Goal: Transaction & Acquisition: Purchase product/service

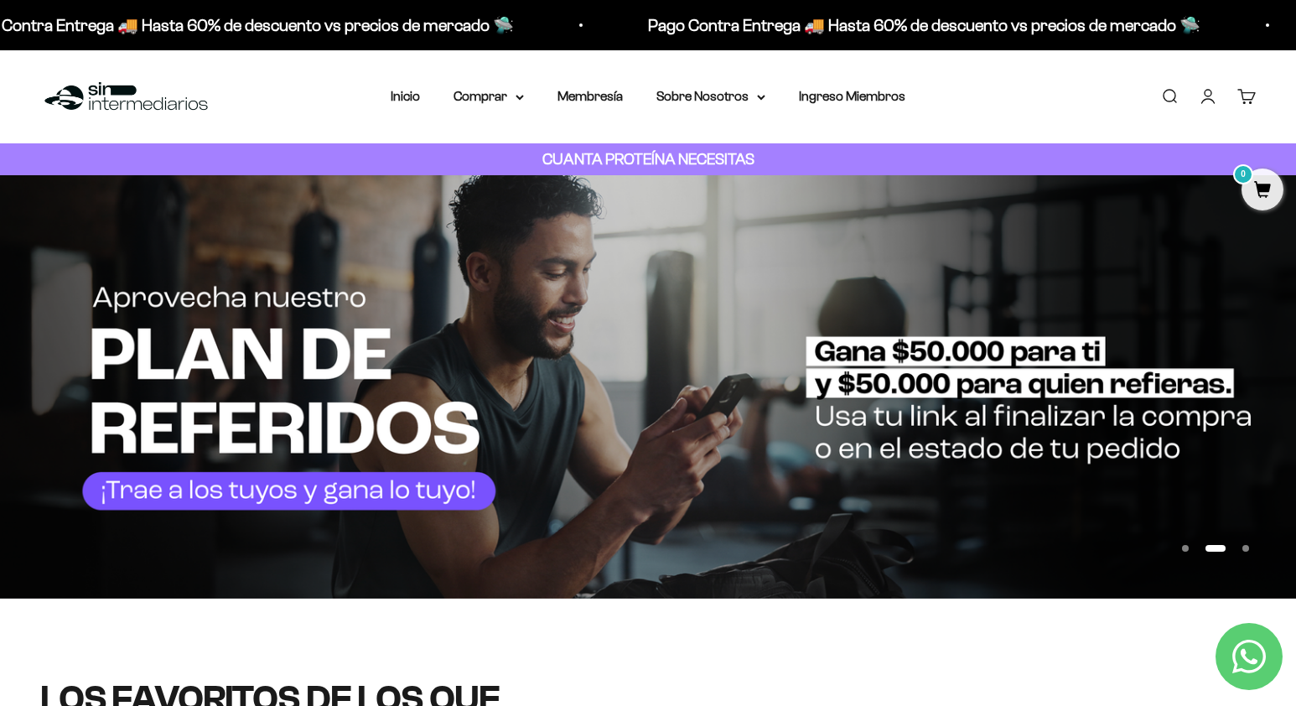
click at [1245, 552] on button "Ir al artículo 3" at bounding box center [1246, 548] width 7 height 7
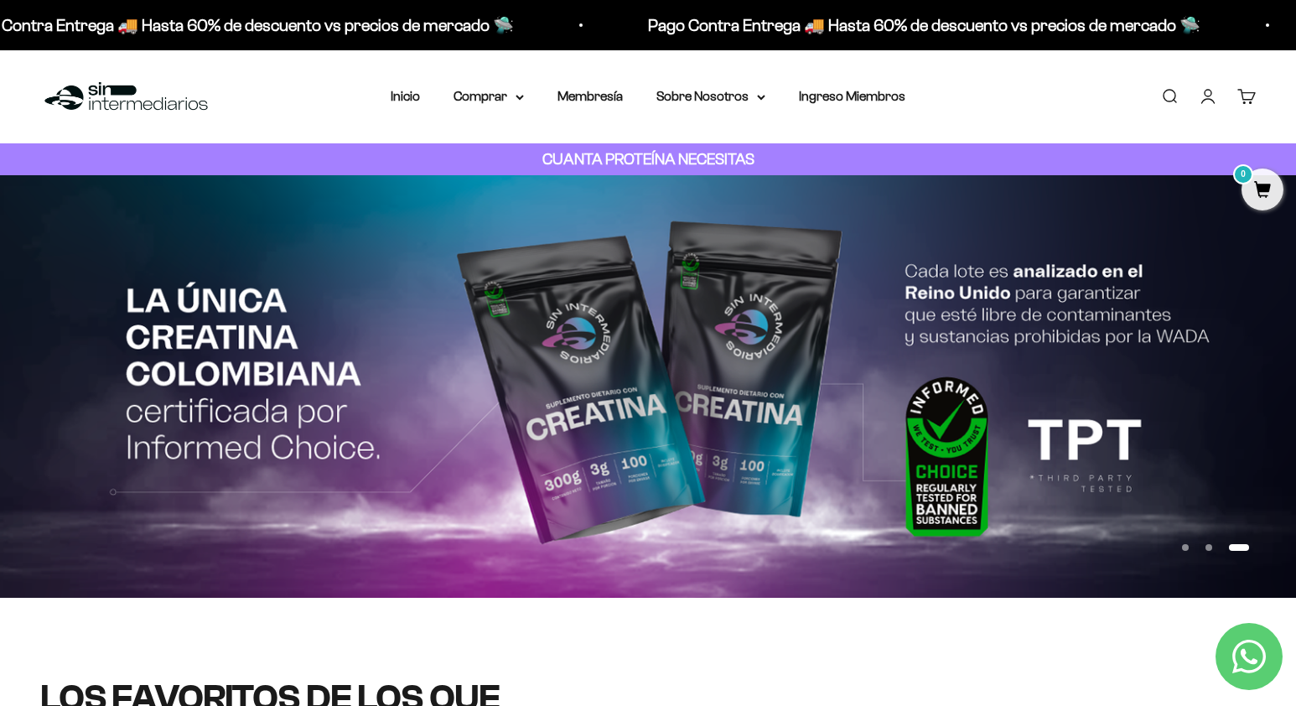
click at [1245, 551] on button "Ir al artículo 3" at bounding box center [1239, 547] width 20 height 7
click at [1184, 547] on button "Ir al artículo 1" at bounding box center [1185, 547] width 7 height 7
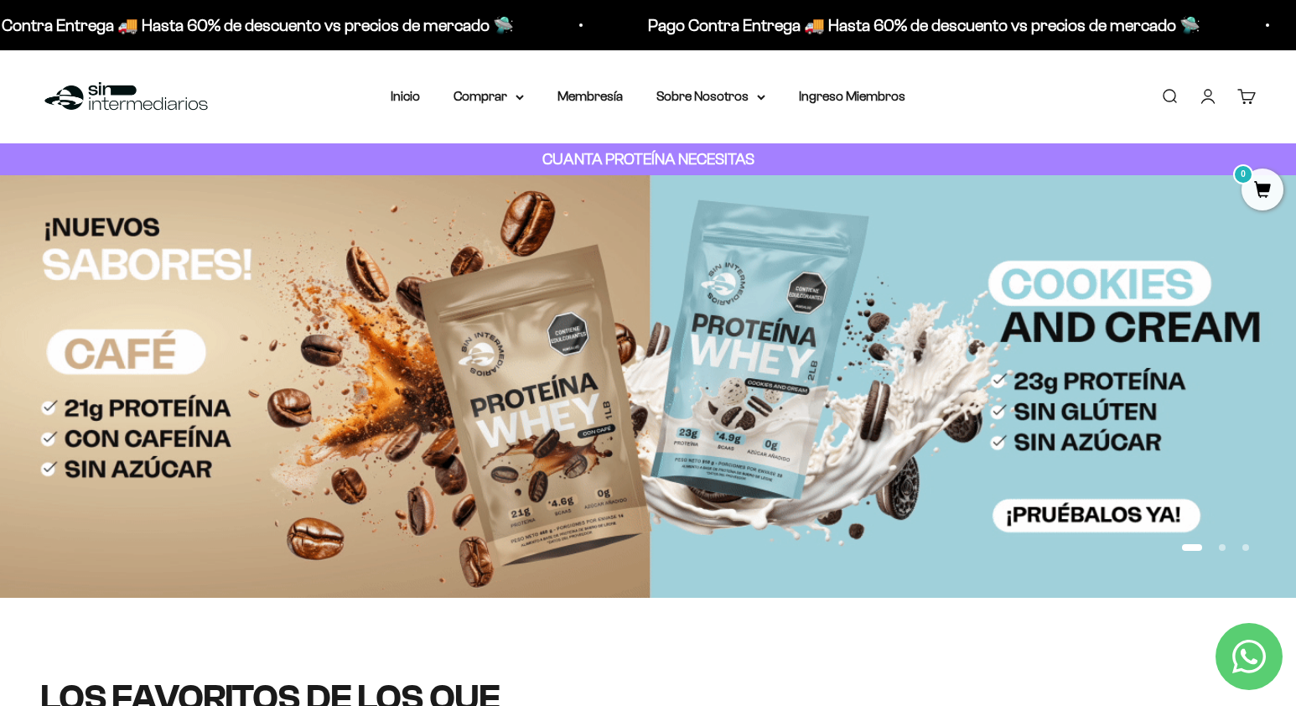
click at [979, 378] on img at bounding box center [648, 386] width 1296 height 423
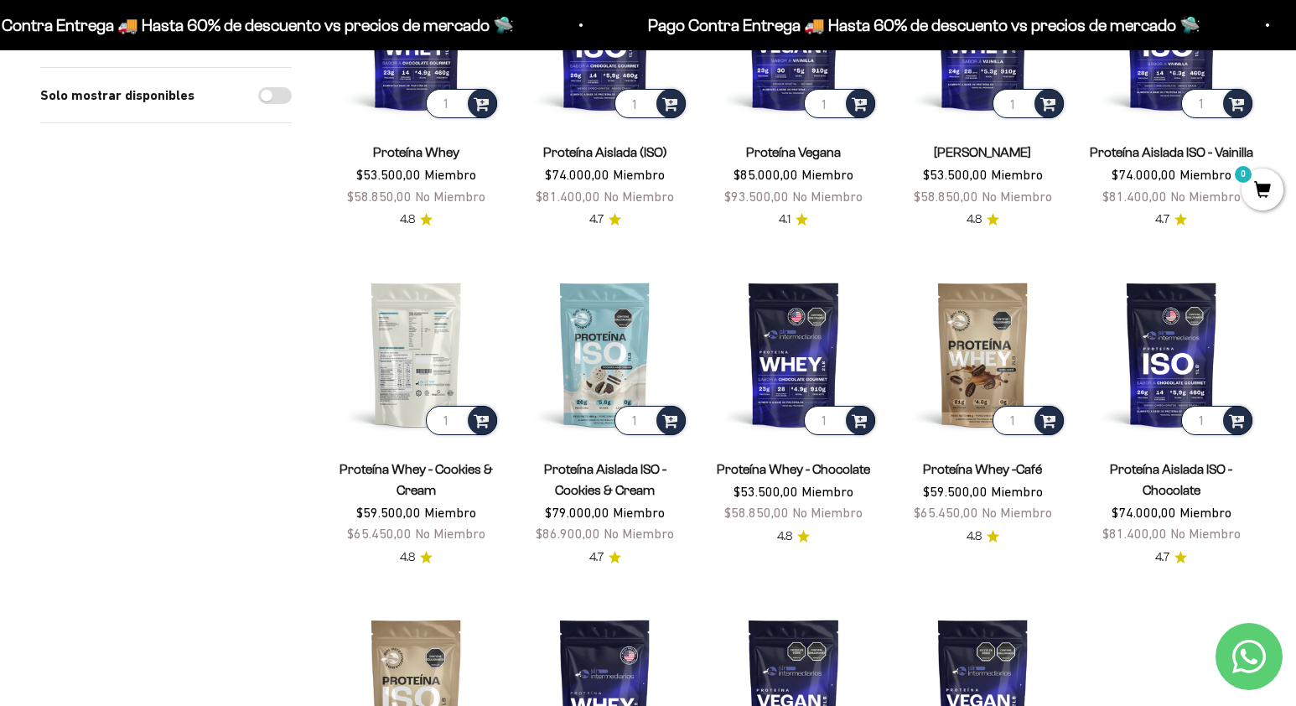
scroll to position [312, 0]
click at [404, 353] on img at bounding box center [416, 353] width 169 height 169
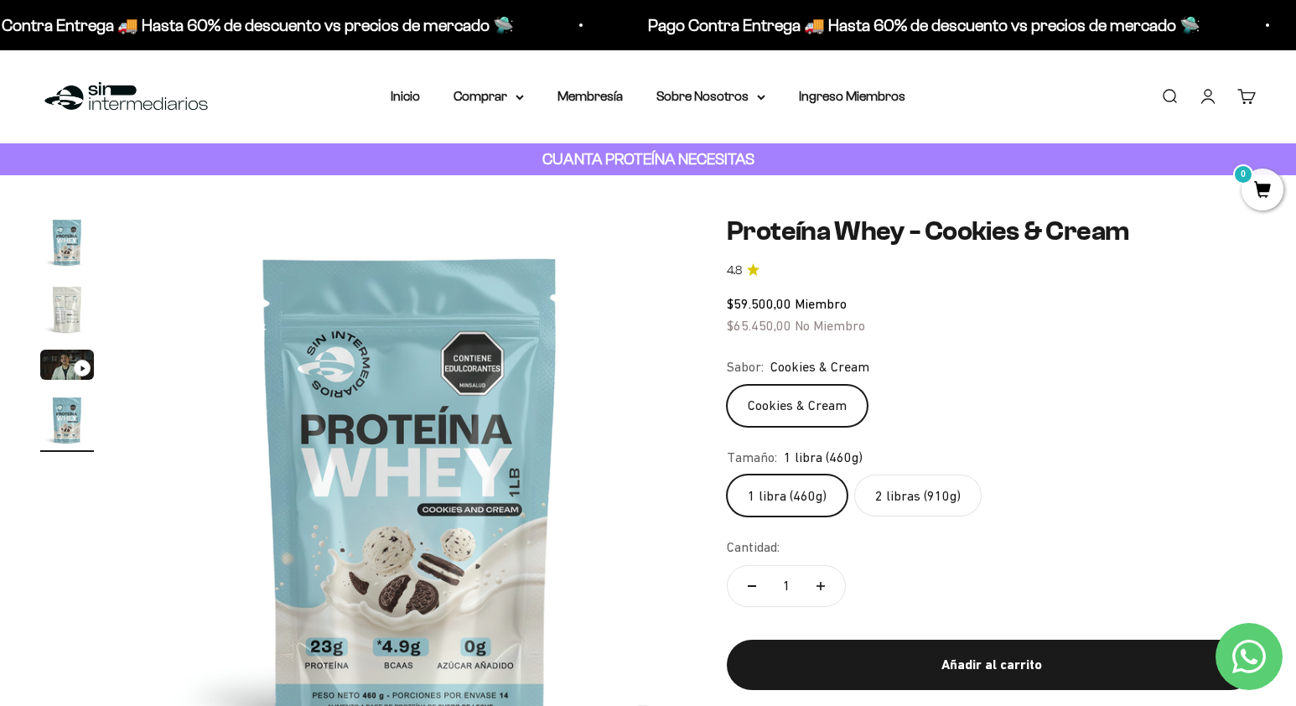
click at [929, 488] on label "2 libras (910g)" at bounding box center [917, 496] width 127 height 42
click at [727, 475] on input "2 libras (910g)" at bounding box center [726, 474] width 1 height 1
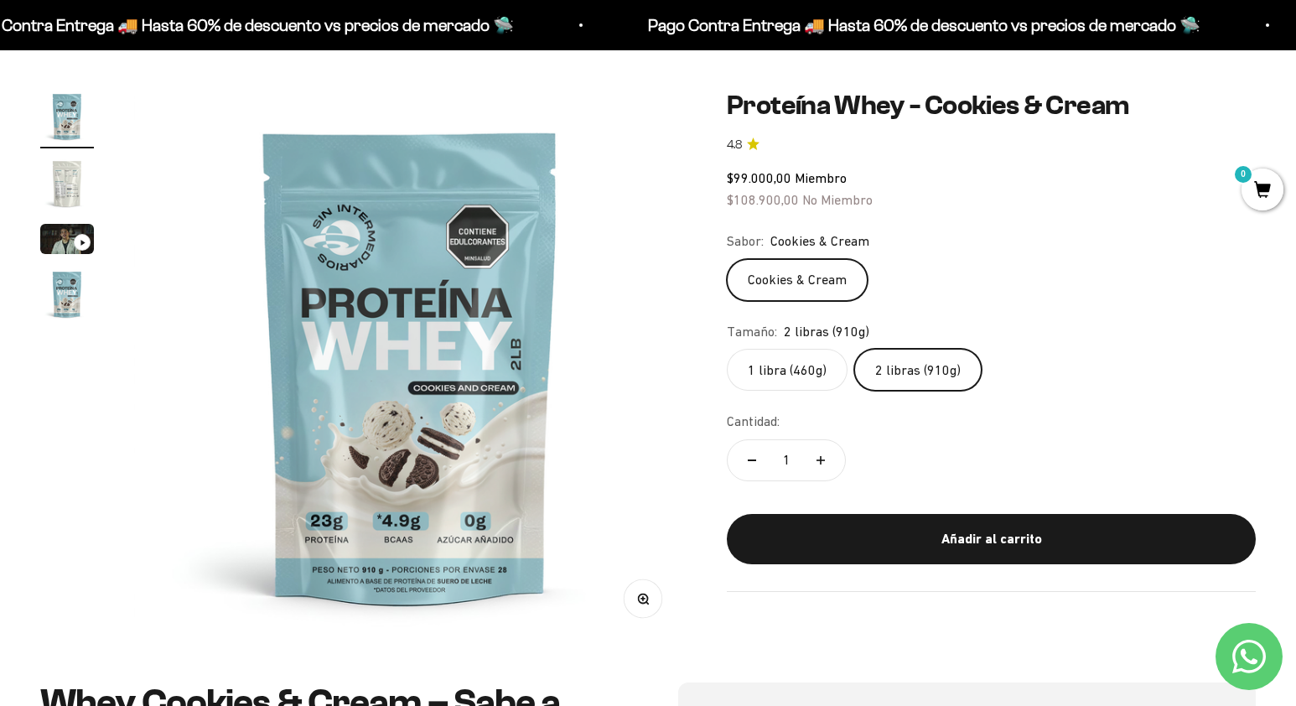
scroll to position [134, 0]
